Goal: Check status: Check status

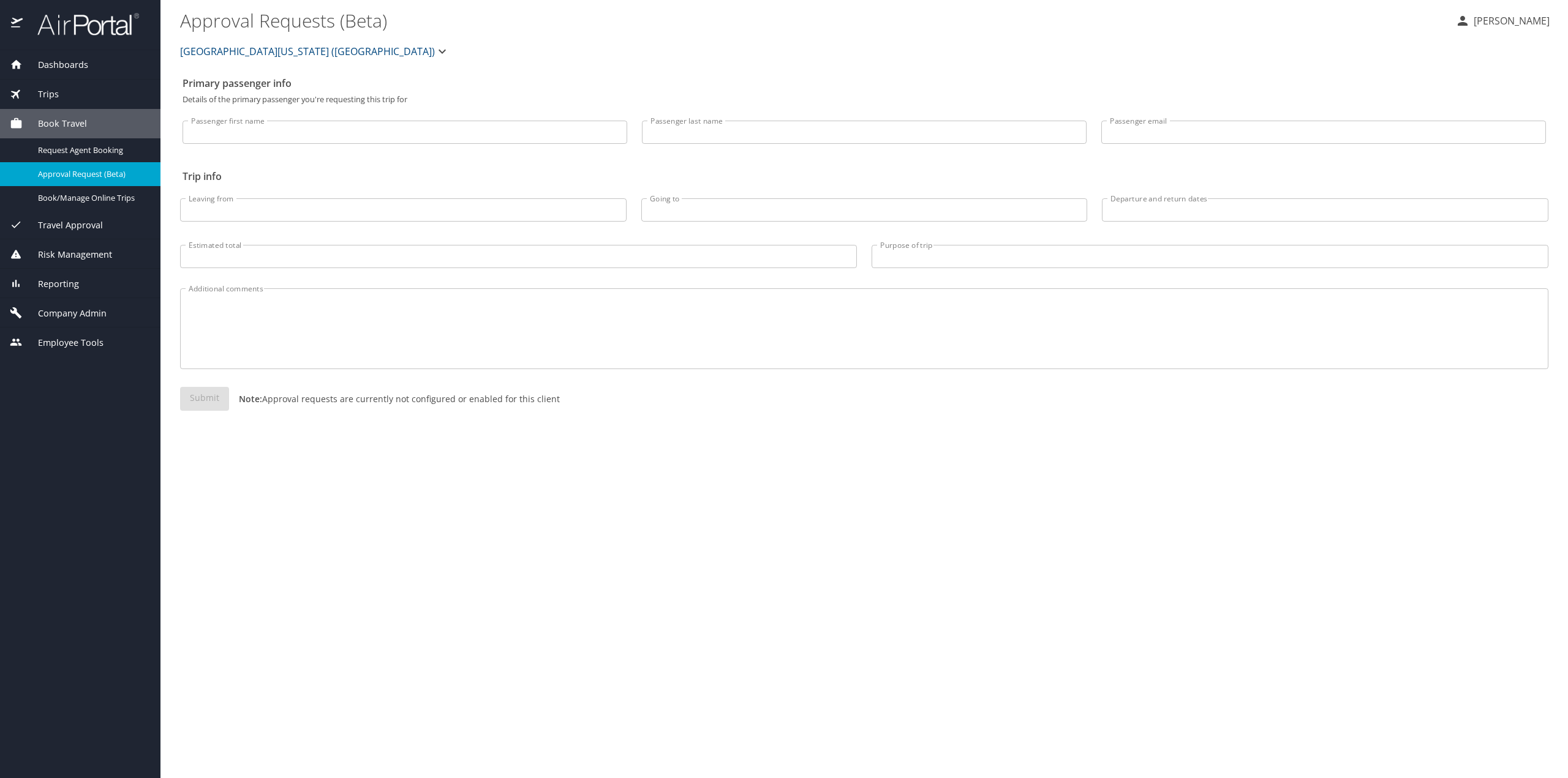
click at [55, 94] on span "Trips" at bounding box center [40, 95] width 36 height 14
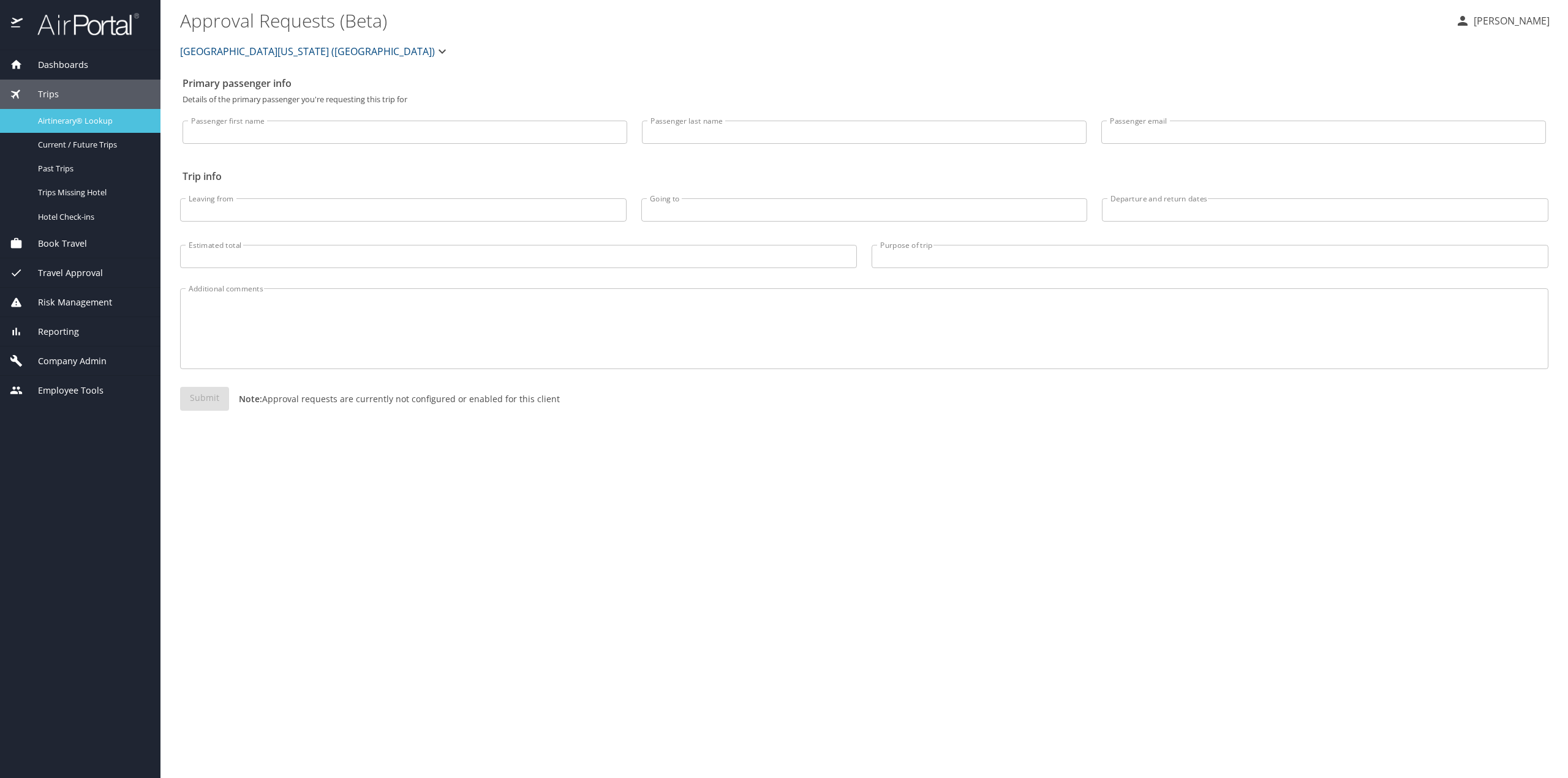
click at [59, 120] on span "Airtinerary® Lookup" at bounding box center [92, 121] width 108 height 12
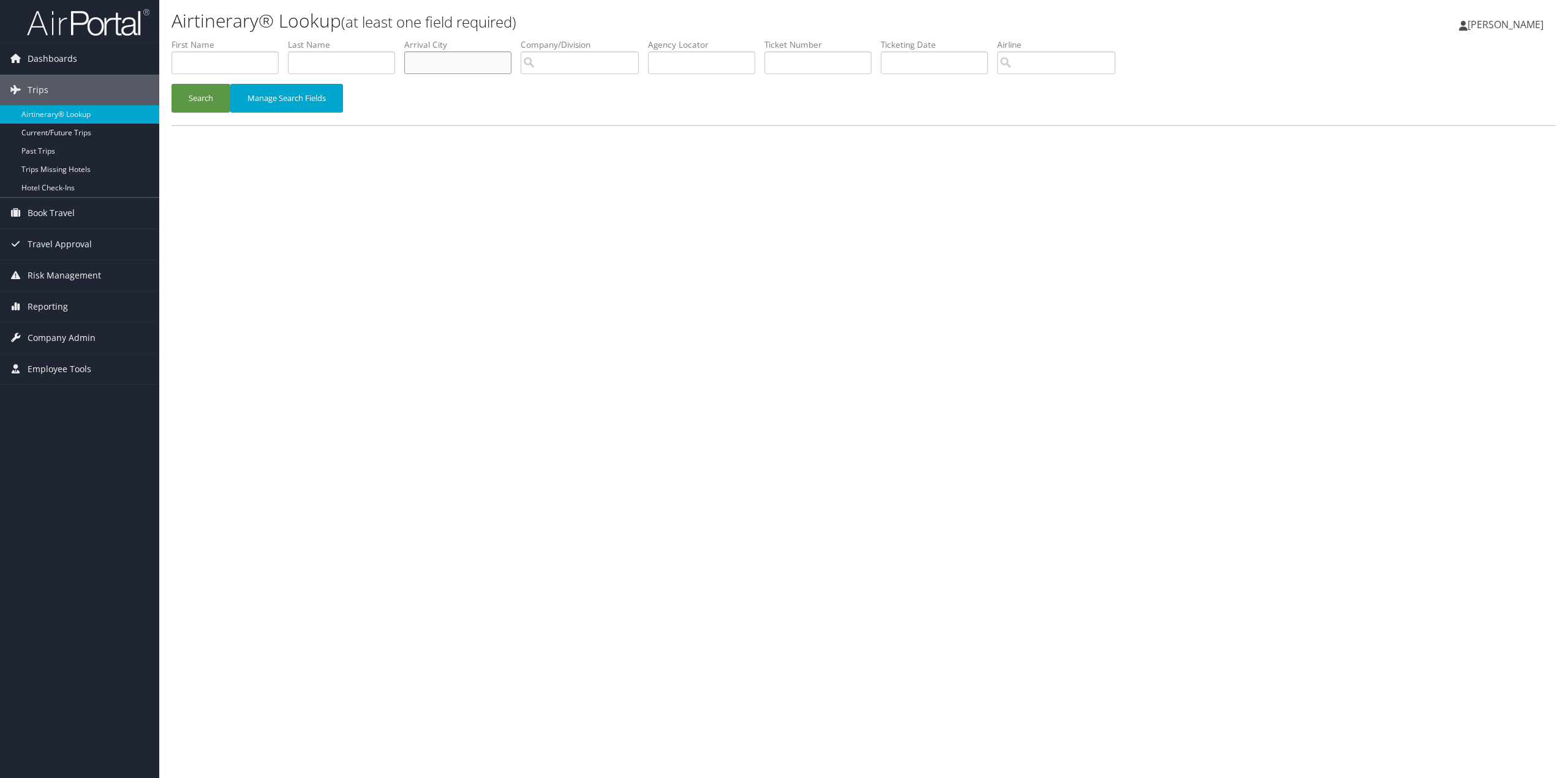
click at [425, 61] on input "text" at bounding box center [458, 63] width 107 height 22
click at [383, 57] on input "text" at bounding box center [341, 63] width 107 height 22
type input "jonscher"
click at [171, 84] on button "Search" at bounding box center [201, 98] width 59 height 29
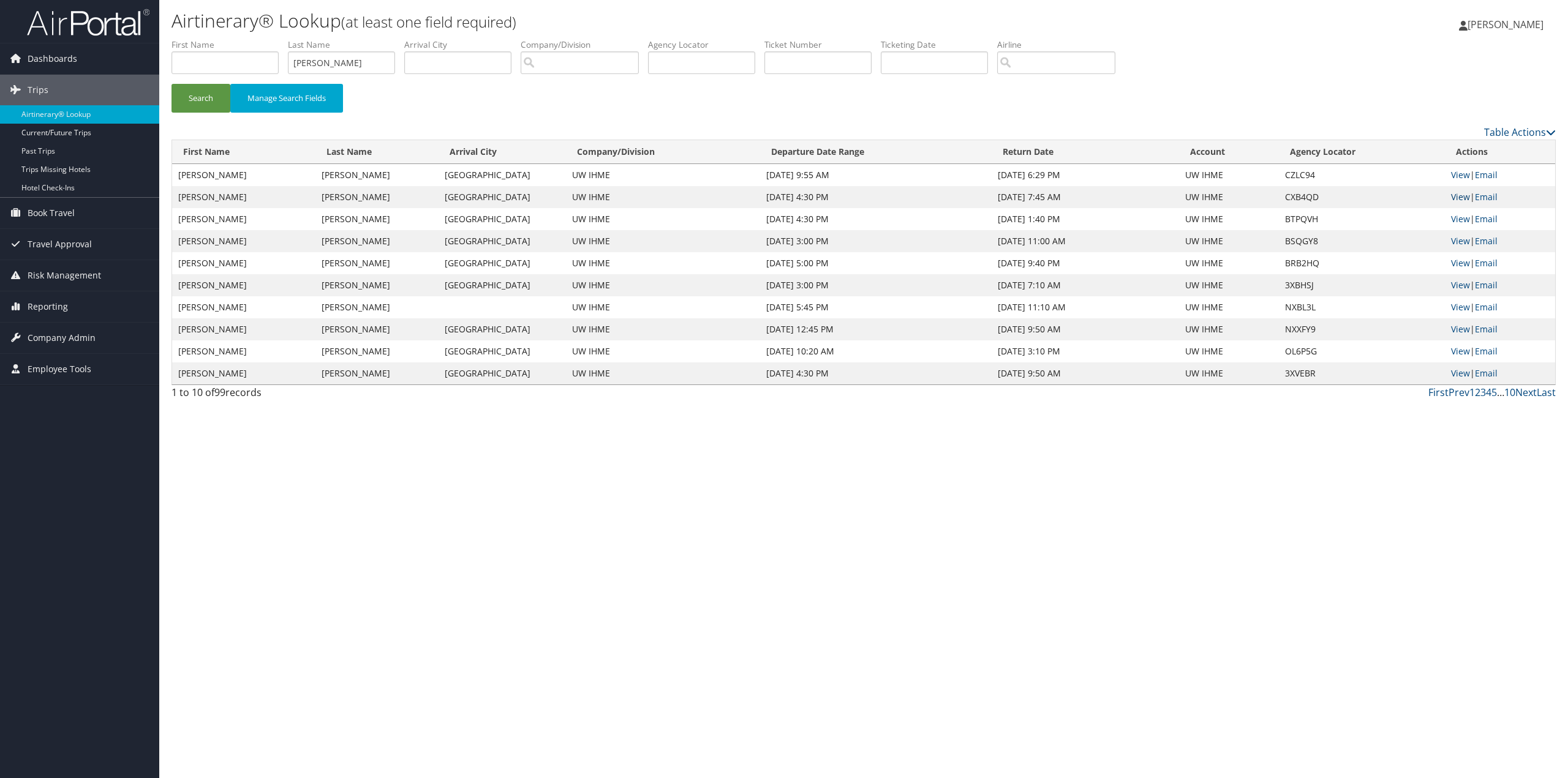
click at [1463, 194] on link "View" at bounding box center [1460, 197] width 19 height 12
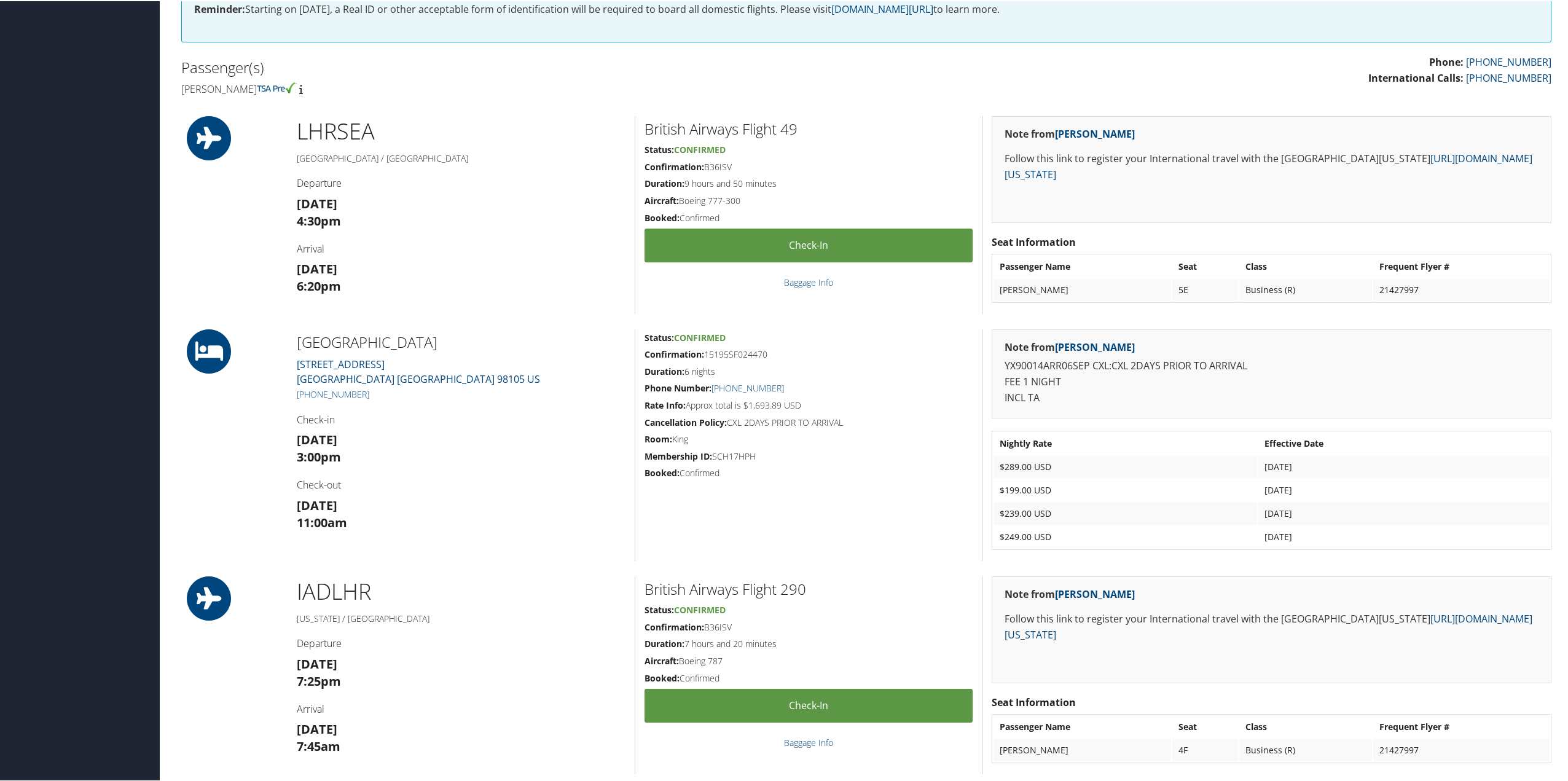
scroll to position [430, 0]
